Goal: Information Seeking & Learning: Find contact information

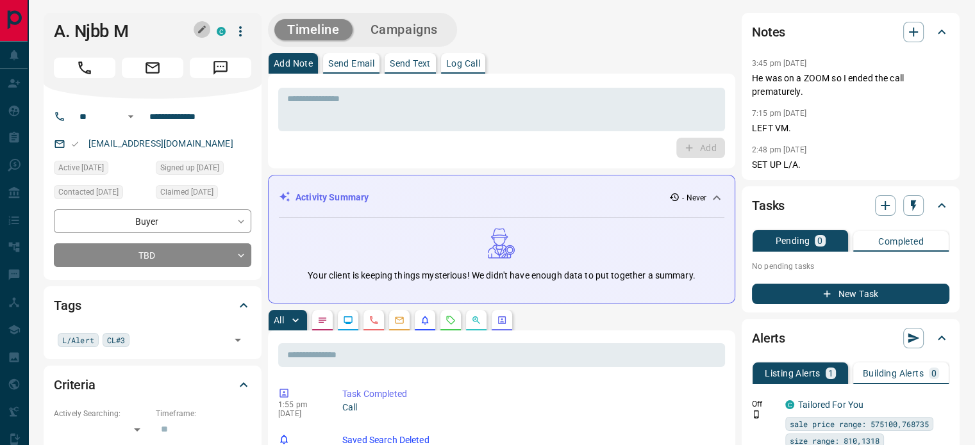
click at [195, 25] on button "button" at bounding box center [202, 29] width 17 height 17
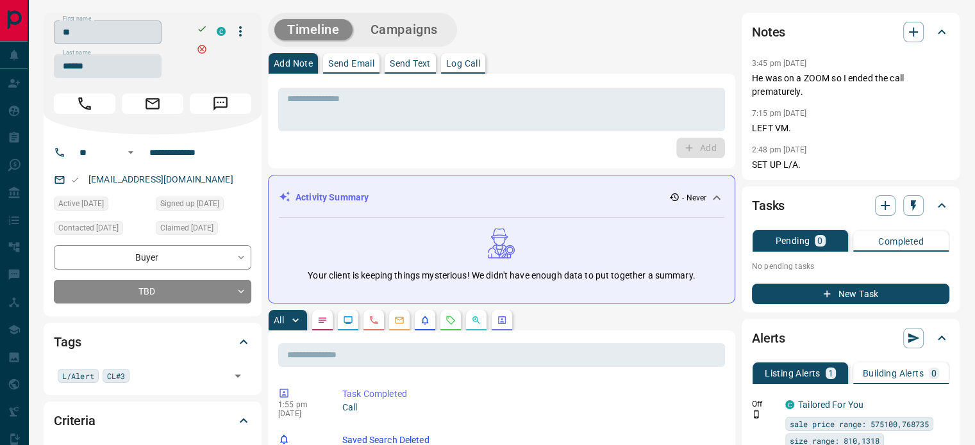
click at [154, 30] on input "**" at bounding box center [108, 33] width 108 height 24
click at [113, 64] on input "******" at bounding box center [108, 66] width 108 height 24
click at [161, 148] on input "**********" at bounding box center [194, 152] width 100 height 21
copy link "[EMAIL_ADDRESS][DOMAIN_NAME]"
drag, startPoint x: 183, startPoint y: 181, endPoint x: 87, endPoint y: 183, distance: 95.5
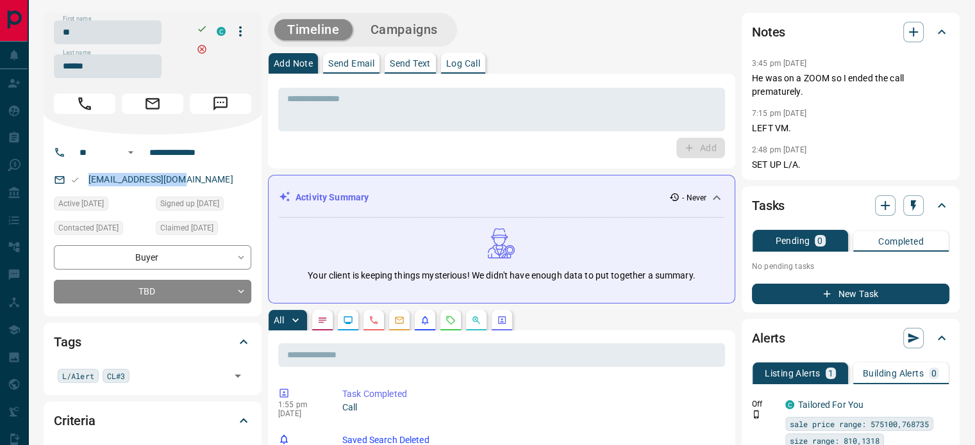
click at [87, 183] on div "[EMAIL_ADDRESS][DOMAIN_NAME]" at bounding box center [152, 179] width 197 height 21
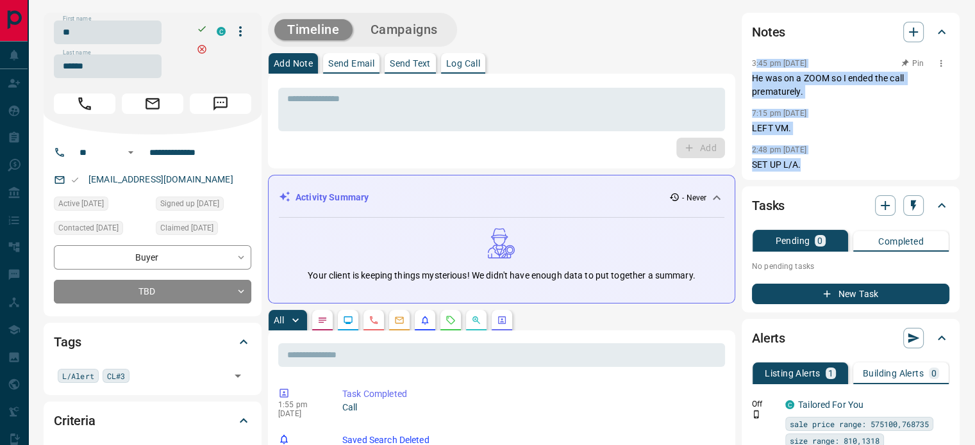
copy div ":45 pm [DATE] He was on a ZOOM so I ended the call prematurely. 7:15 pm [DATE] …"
copy div "3:45 pm [DATE] Pin He was on a ZOOM so I ended the call prematurely. 7:15 pm [D…"
drag, startPoint x: 809, startPoint y: 165, endPoint x: 743, endPoint y: 56, distance: 126.8
click at [743, 56] on div "Notes 3:45 pm [DATE] He was on a ZOOM so I ended the call prematurely. 7:15 pm …" at bounding box center [850, 96] width 218 height 167
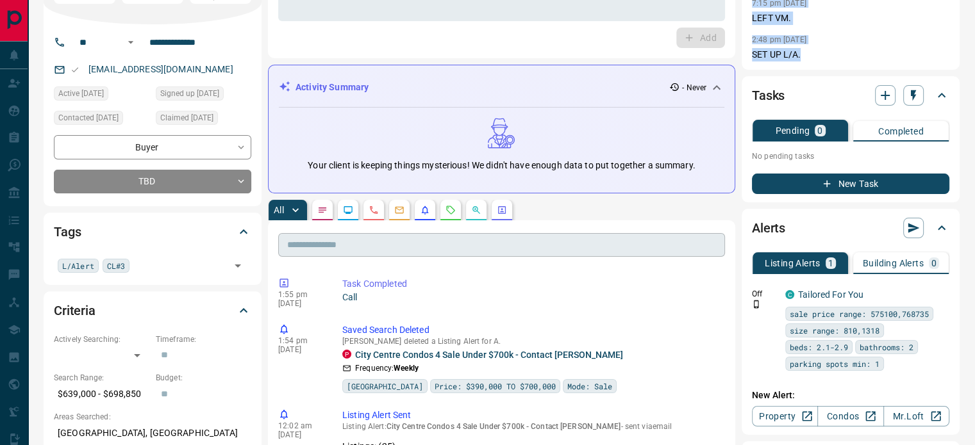
scroll to position [128, 0]
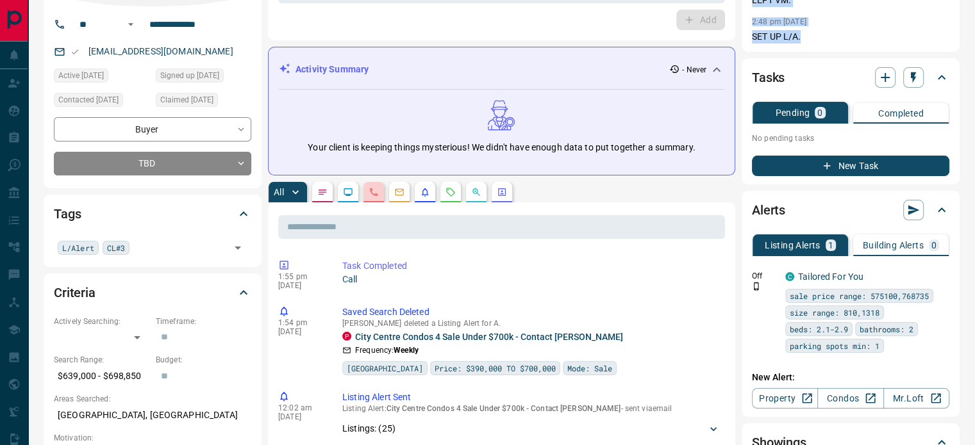
click at [374, 202] on button "button" at bounding box center [373, 192] width 21 height 21
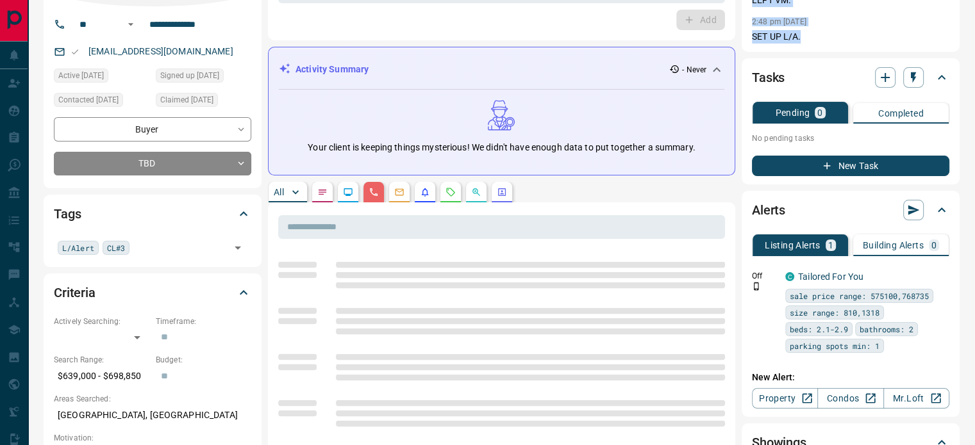
scroll to position [385, 0]
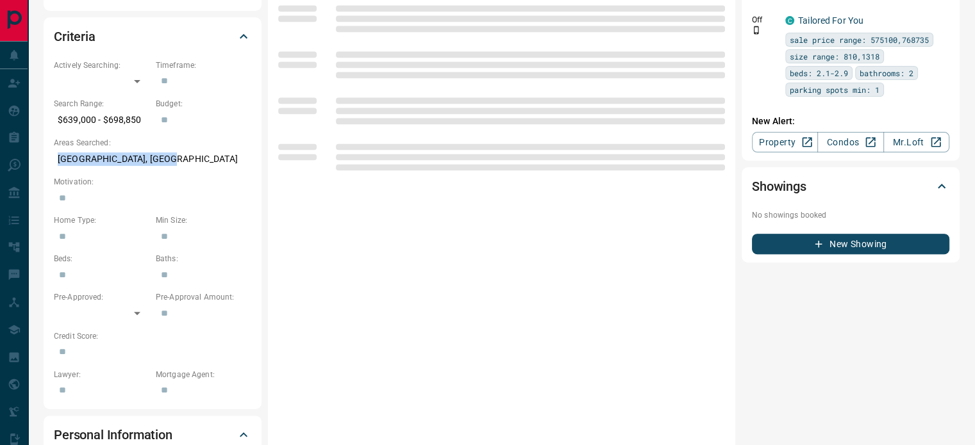
copy p "[GEOGRAPHIC_DATA], [GEOGRAPHIC_DATA]"
drag, startPoint x: 167, startPoint y: 156, endPoint x: 210, endPoint y: 179, distance: 49.0
click at [46, 156] on div "Criteria Actively Searching: ​ ​ Timeframe: ​ Search Range: $639,000 - $698,850…" at bounding box center [153, 213] width 218 height 392
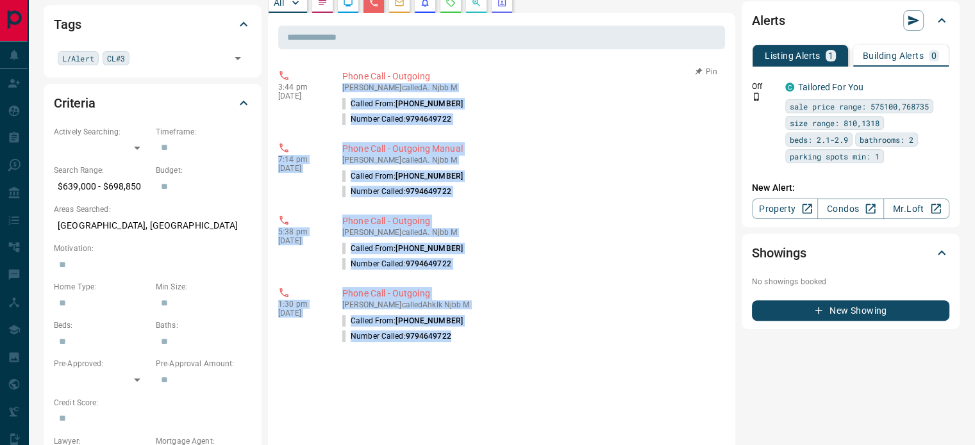
scroll to position [256, 0]
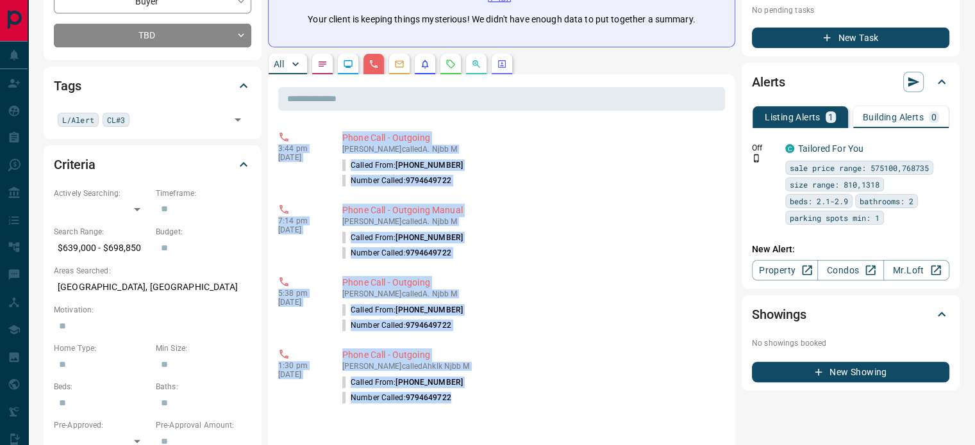
copy div "3:44 pm [DATE] Phone Call - Outgoing [PERSON_NAME] called A. Njbb M Called From…"
drag, startPoint x: 418, startPoint y: 235, endPoint x: 271, endPoint y: 148, distance: 170.9
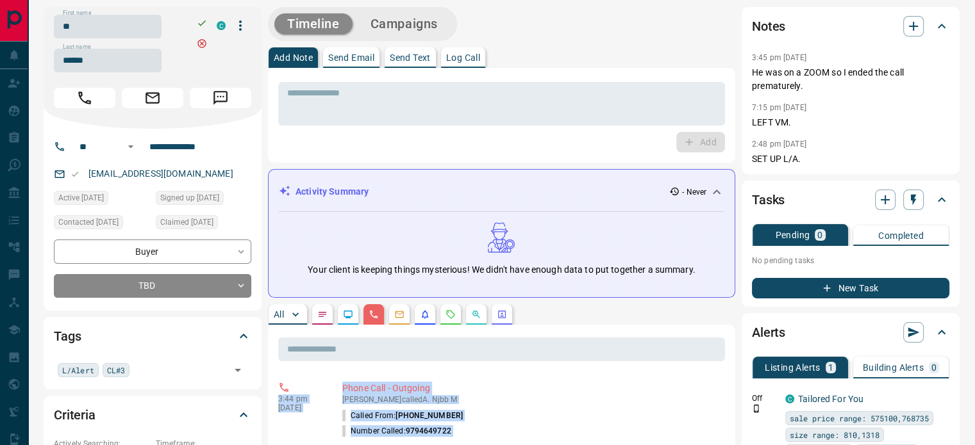
scroll to position [0, 0]
